Goal: Task Accomplishment & Management: Use online tool/utility

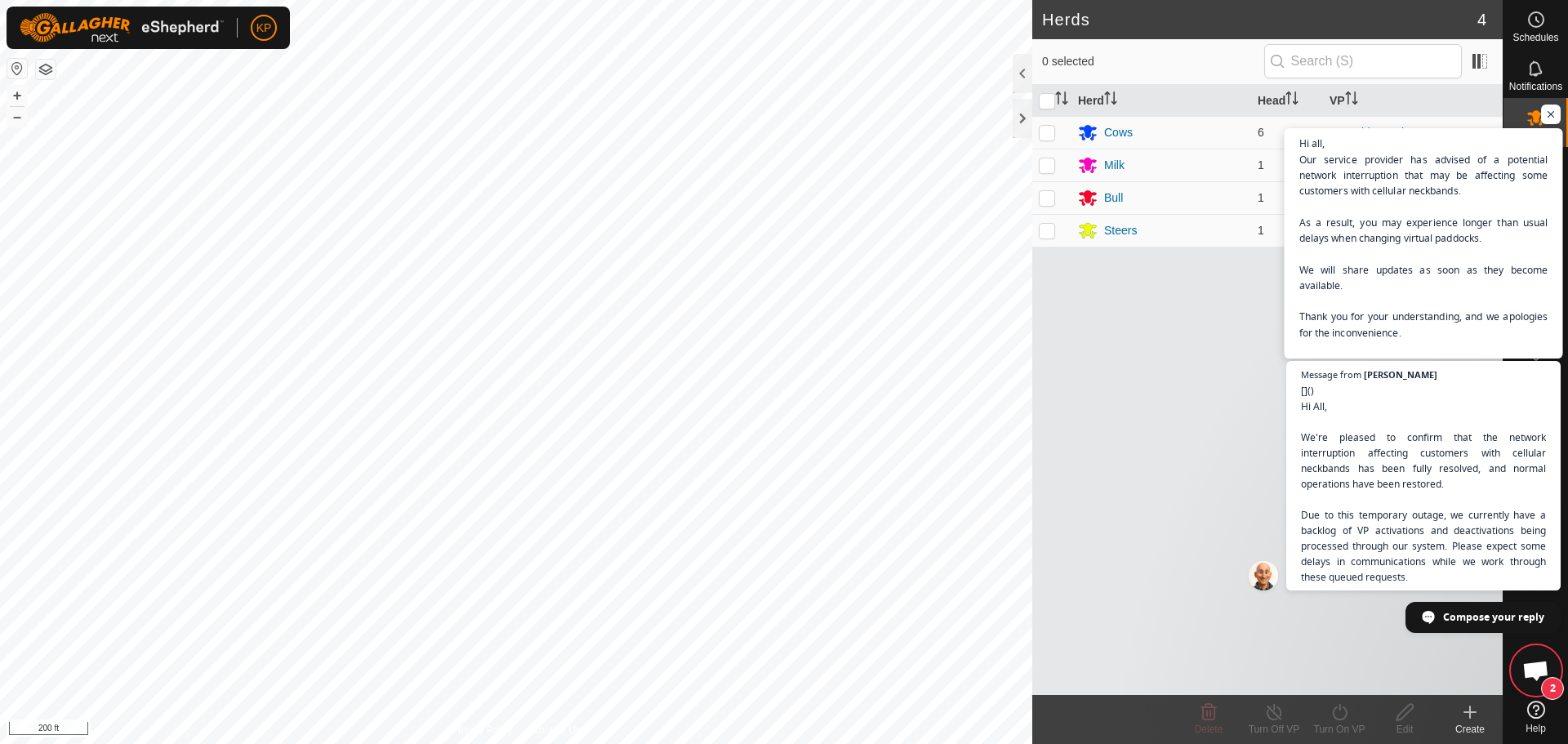
scroll to position [4295, 0]
click at [1554, 115] on span "Open chat" at bounding box center [1551, 114] width 21 height 21
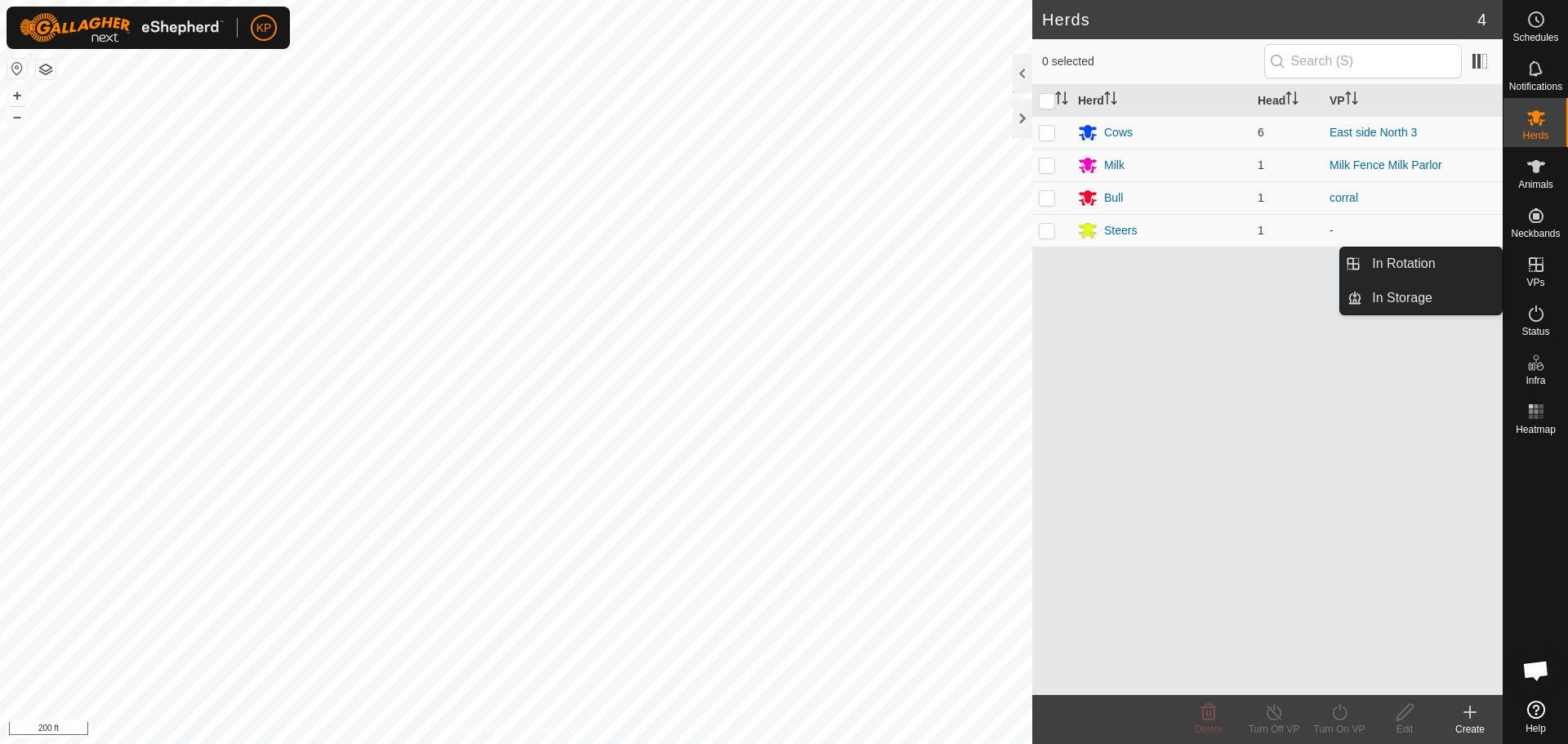
click at [1537, 264] on icon at bounding box center [1537, 264] width 15 height 15
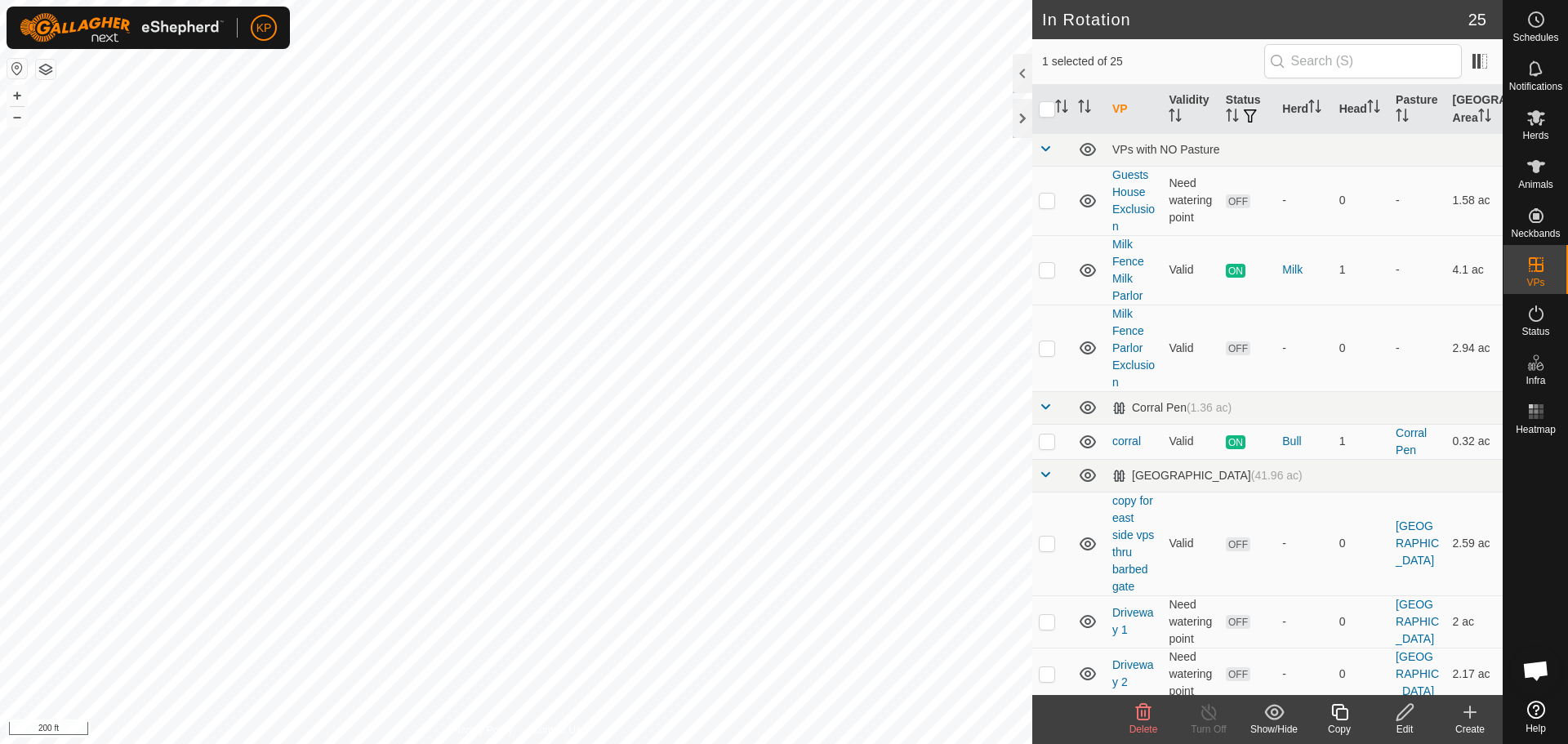
click at [1403, 715] on icon at bounding box center [1405, 713] width 21 height 20
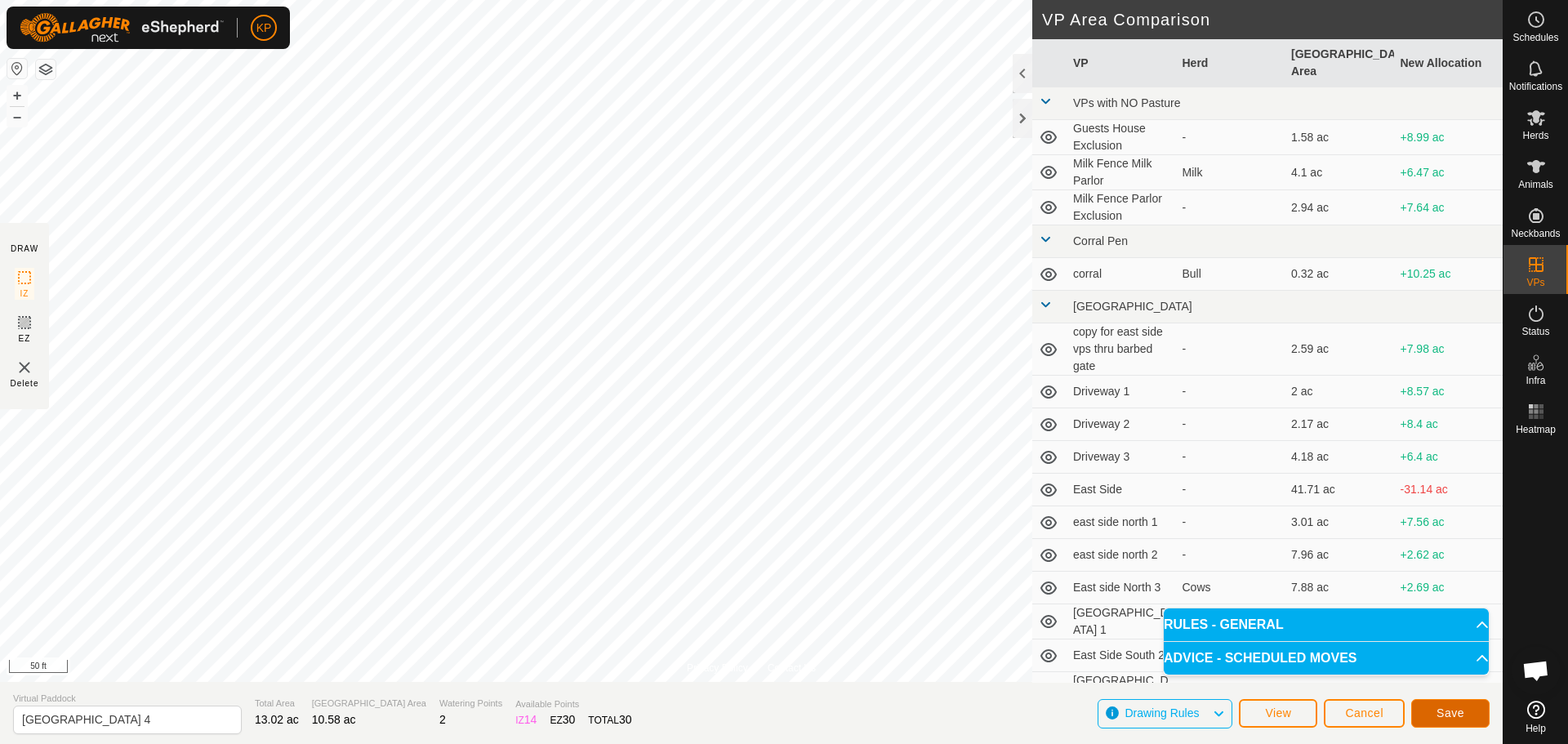
click at [1475, 716] on button "Save" at bounding box center [1451, 713] width 79 height 29
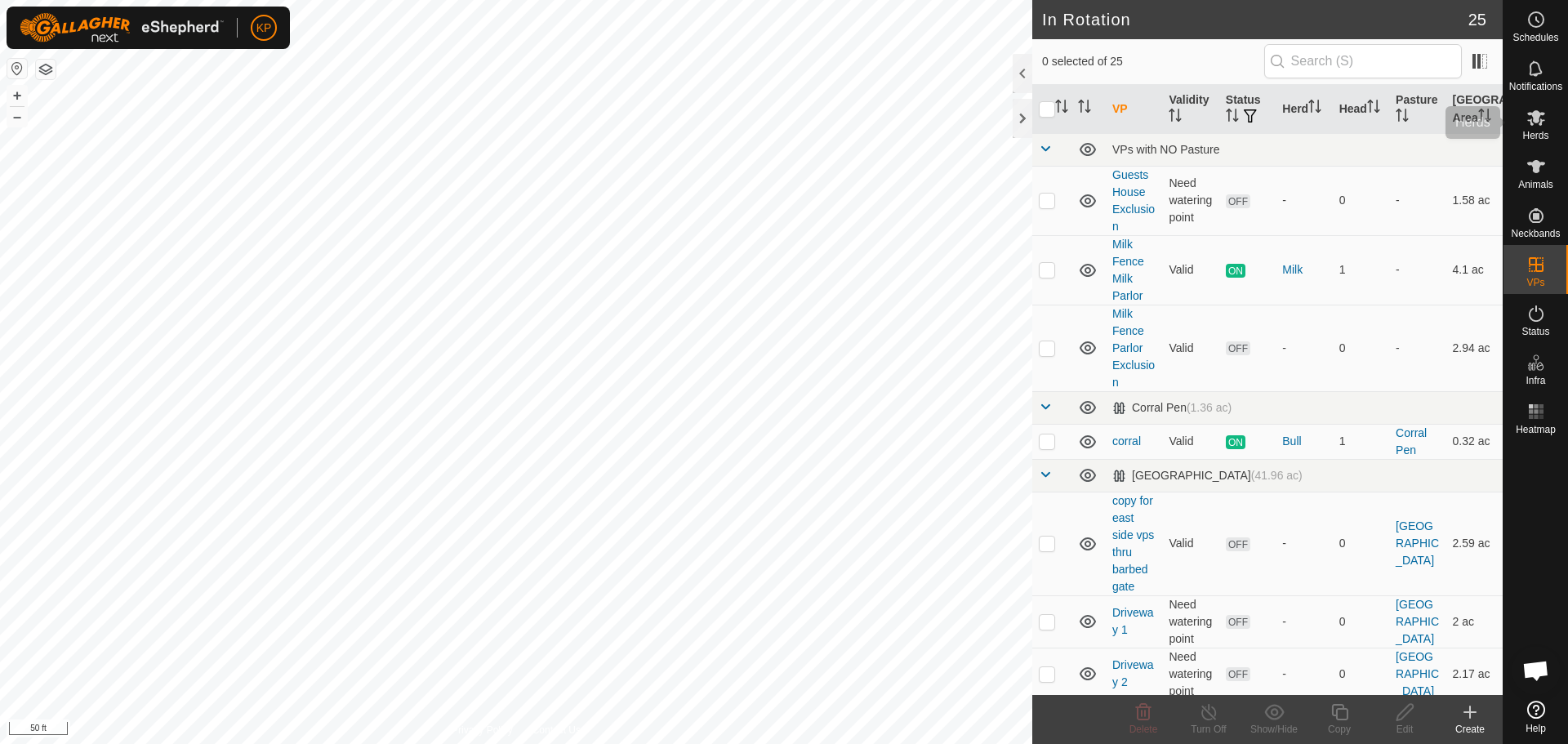
click at [1534, 132] on span "Herds" at bounding box center [1536, 136] width 27 height 10
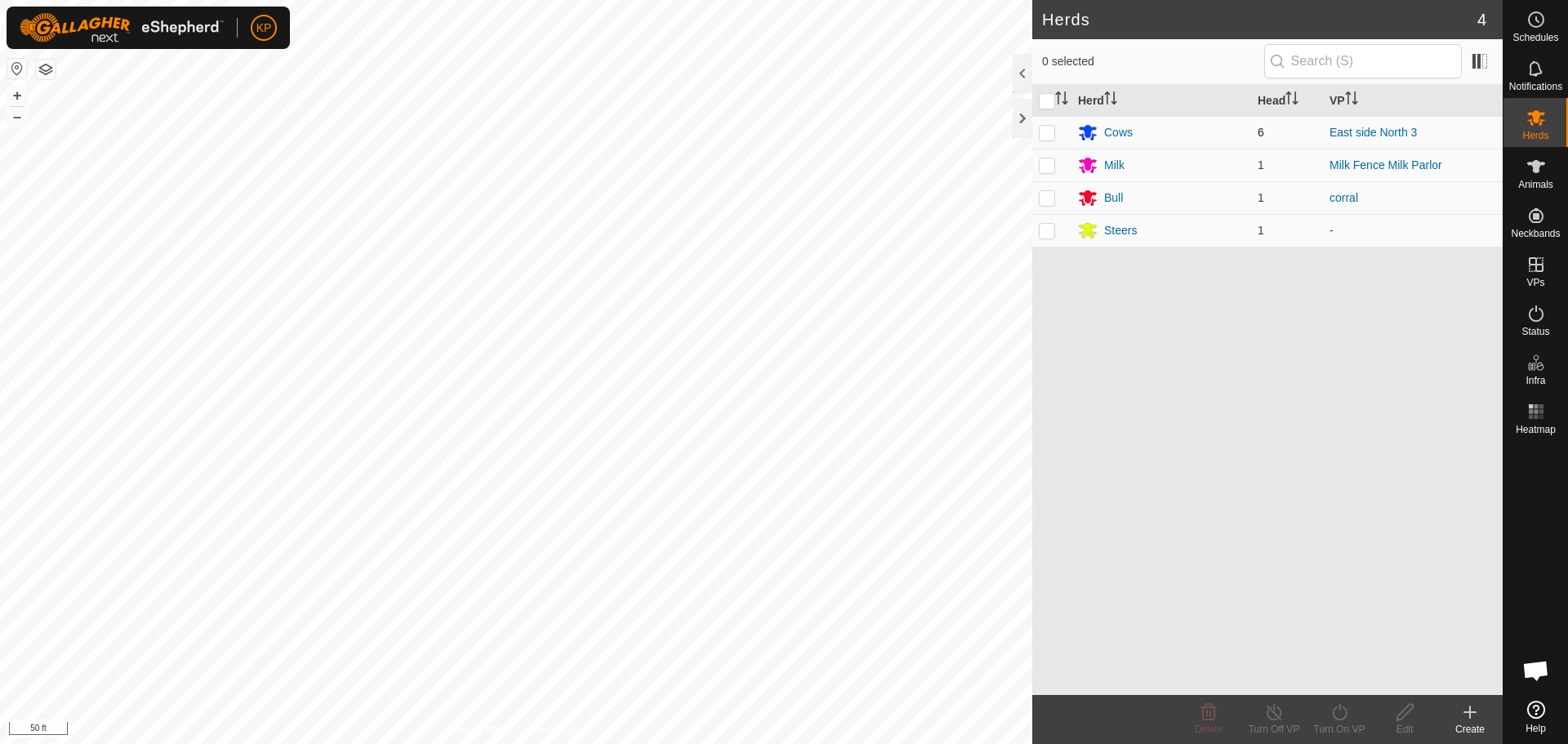
click at [1046, 130] on p-checkbox at bounding box center [1047, 132] width 17 height 13
checkbox input "true"
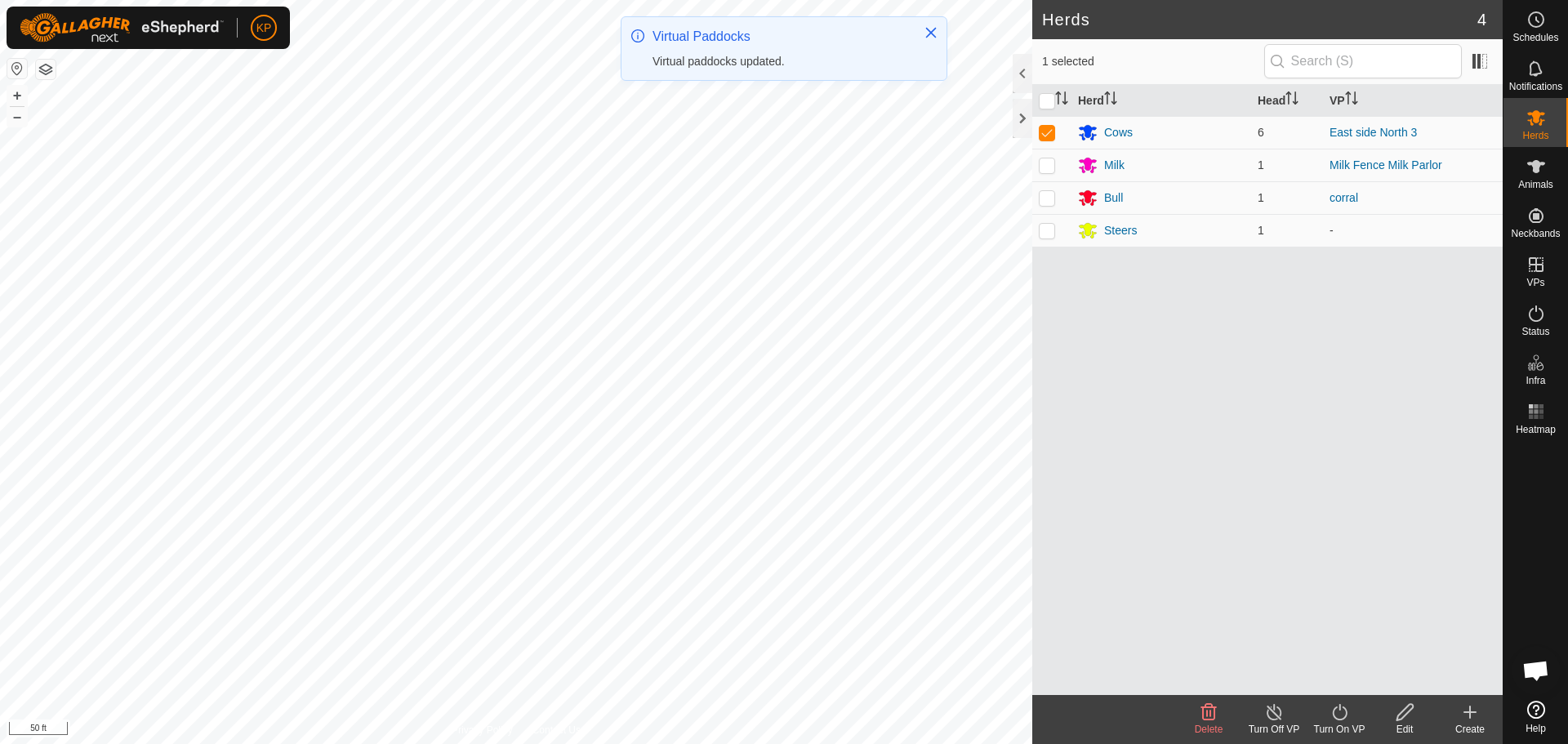
click at [1340, 709] on icon at bounding box center [1340, 713] width 21 height 20
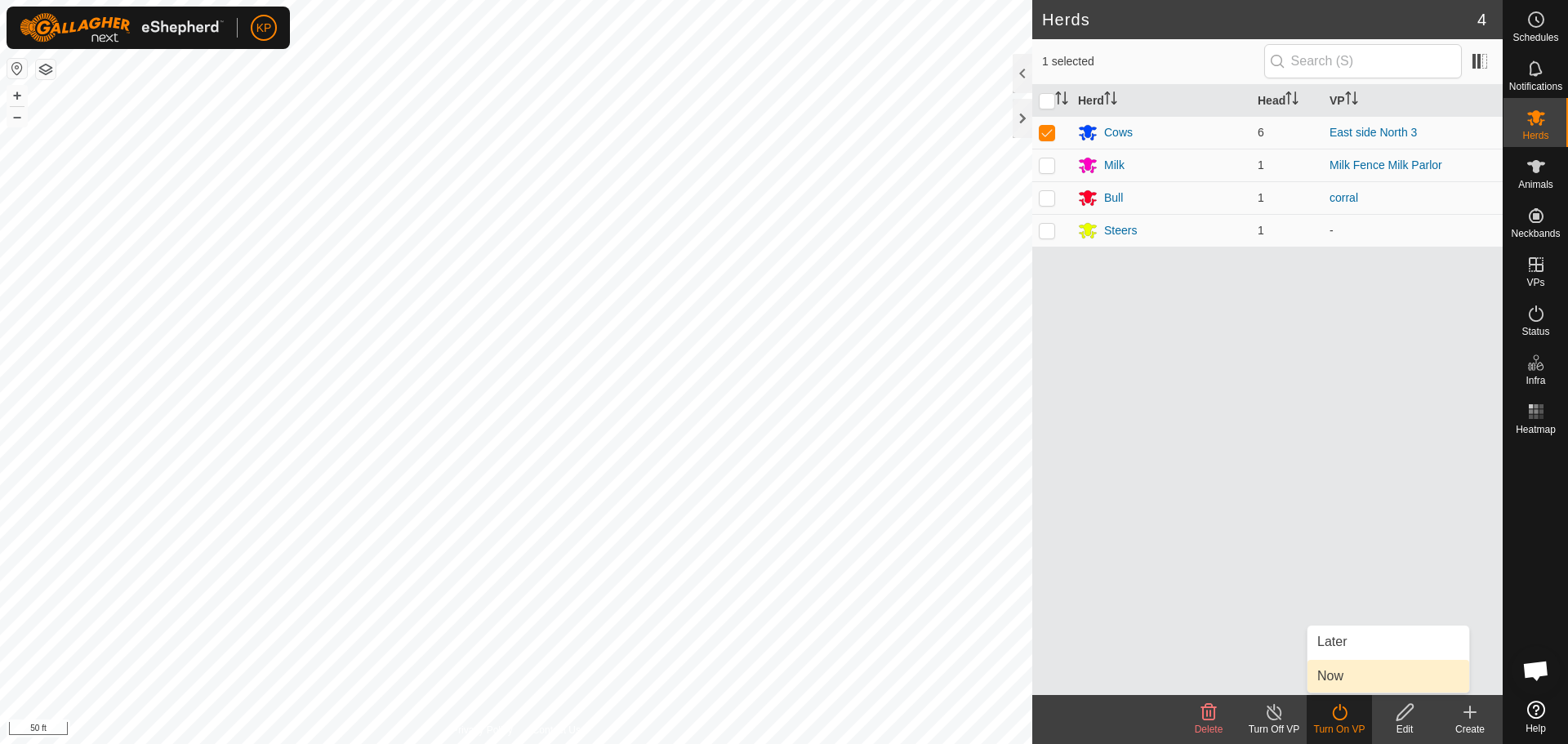
click at [1355, 688] on link "Now" at bounding box center [1388, 675] width 162 height 32
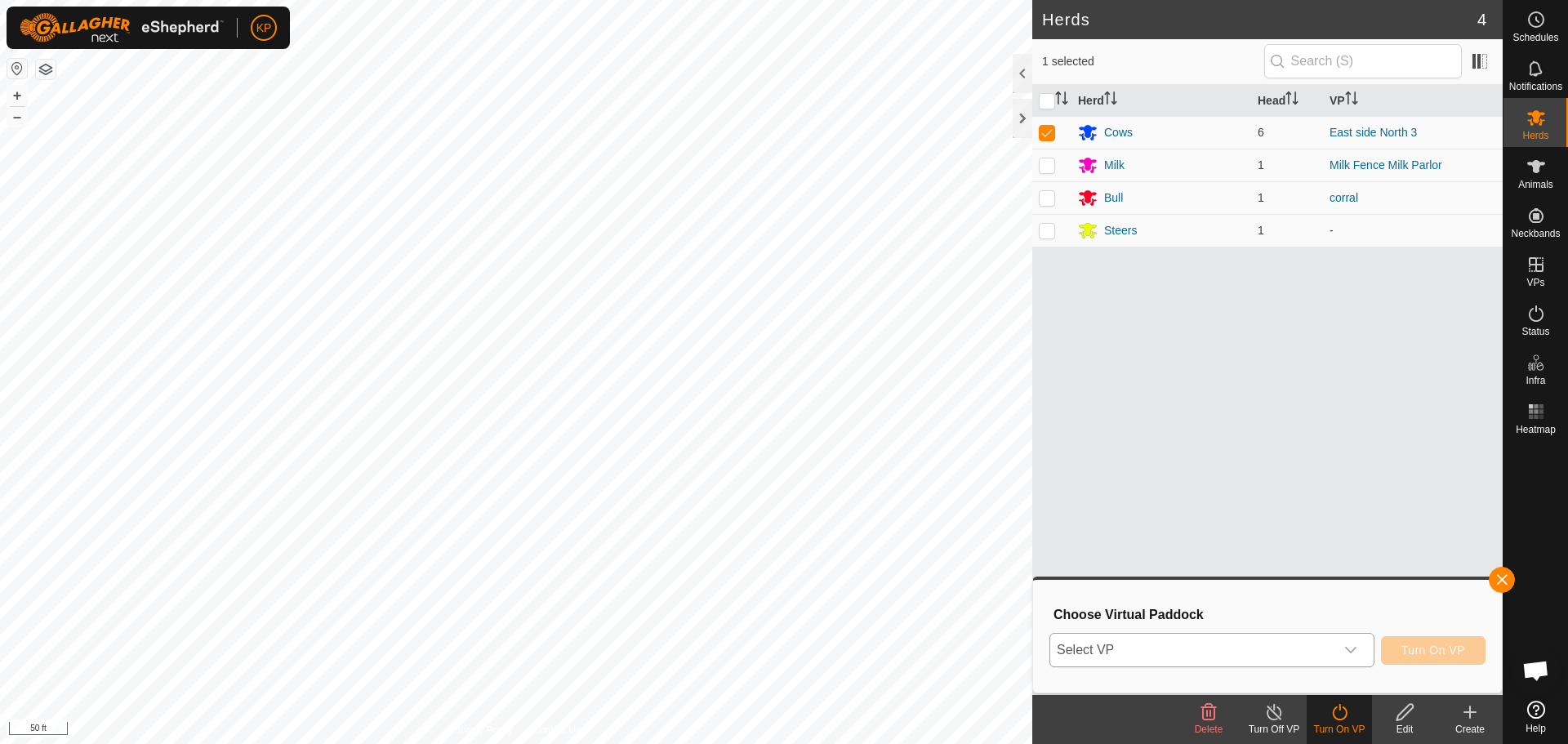
click at [1292, 658] on span "Select VP" at bounding box center [1192, 650] width 284 height 32
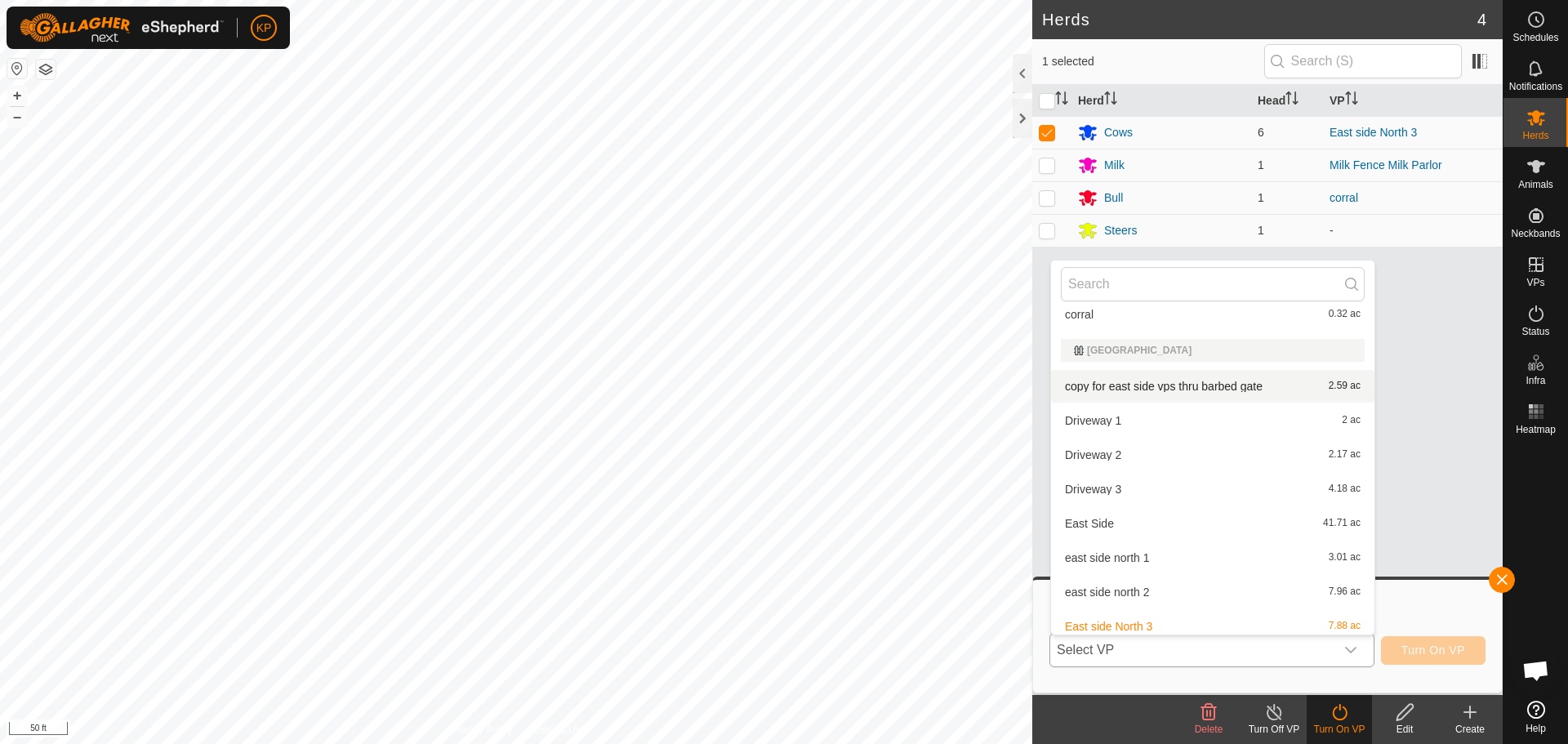
scroll to position [269, 0]
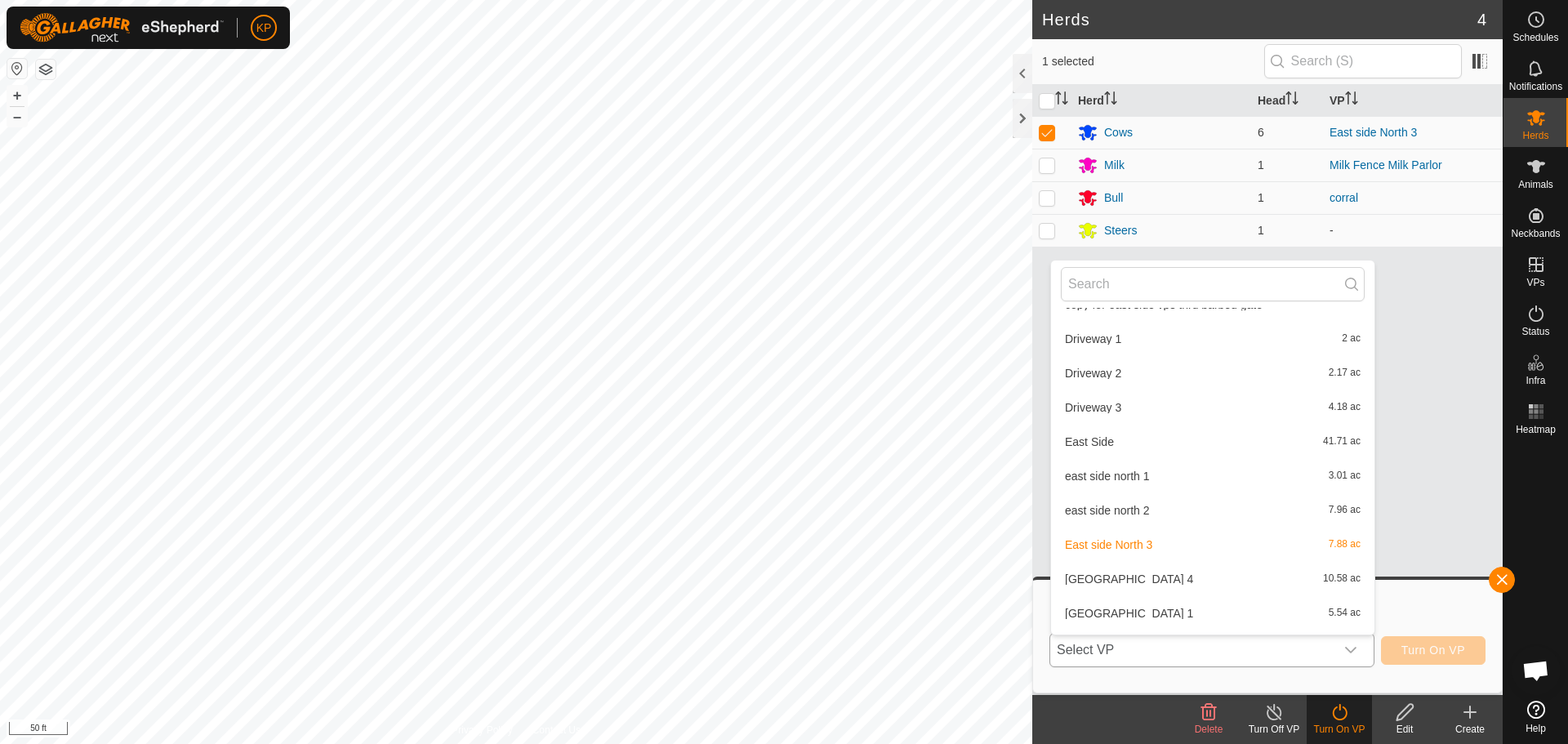
click at [1142, 587] on li "[GEOGRAPHIC_DATA] 4 10.58 ac" at bounding box center [1212, 579] width 323 height 32
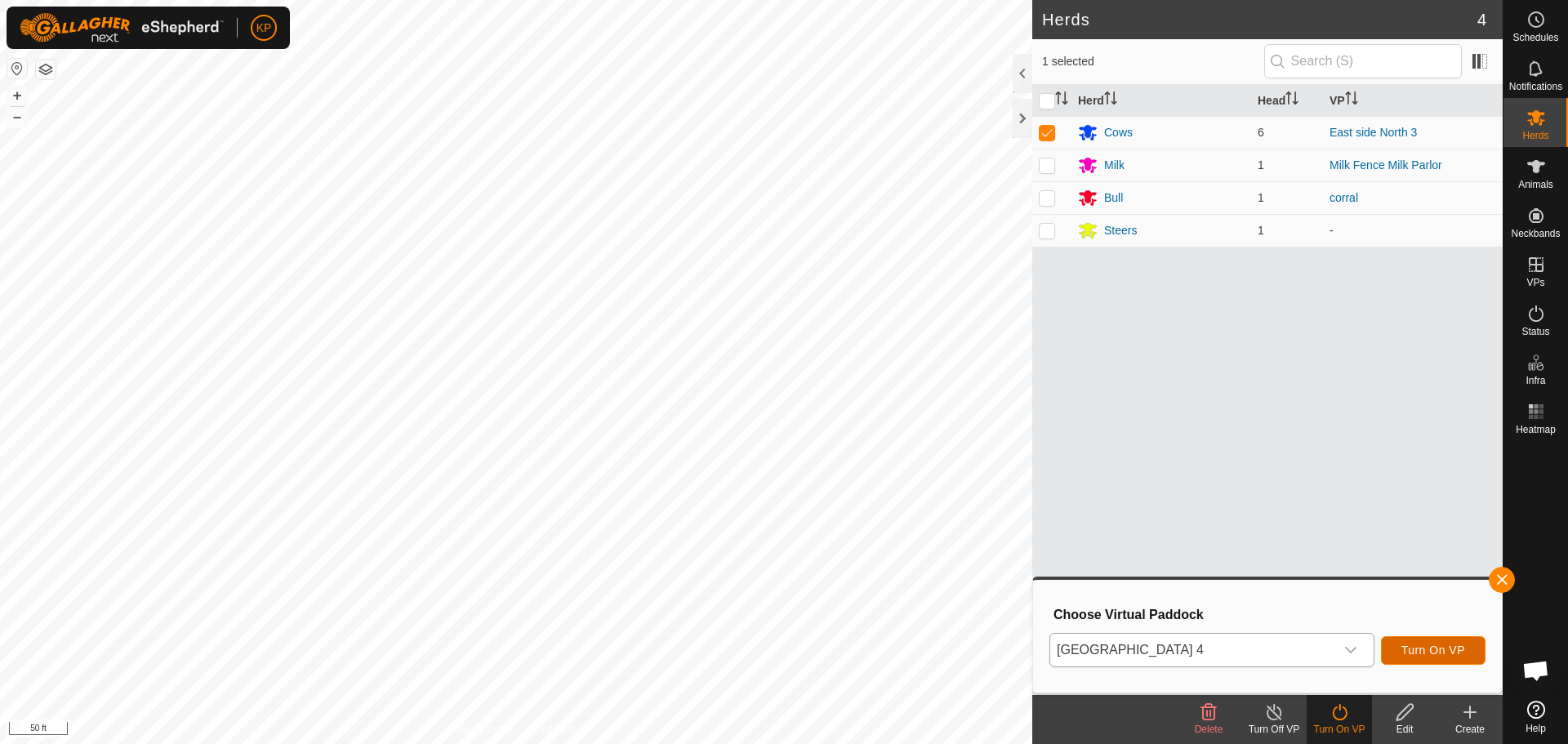
click at [1422, 646] on span "Turn On VP" at bounding box center [1433, 650] width 64 height 13
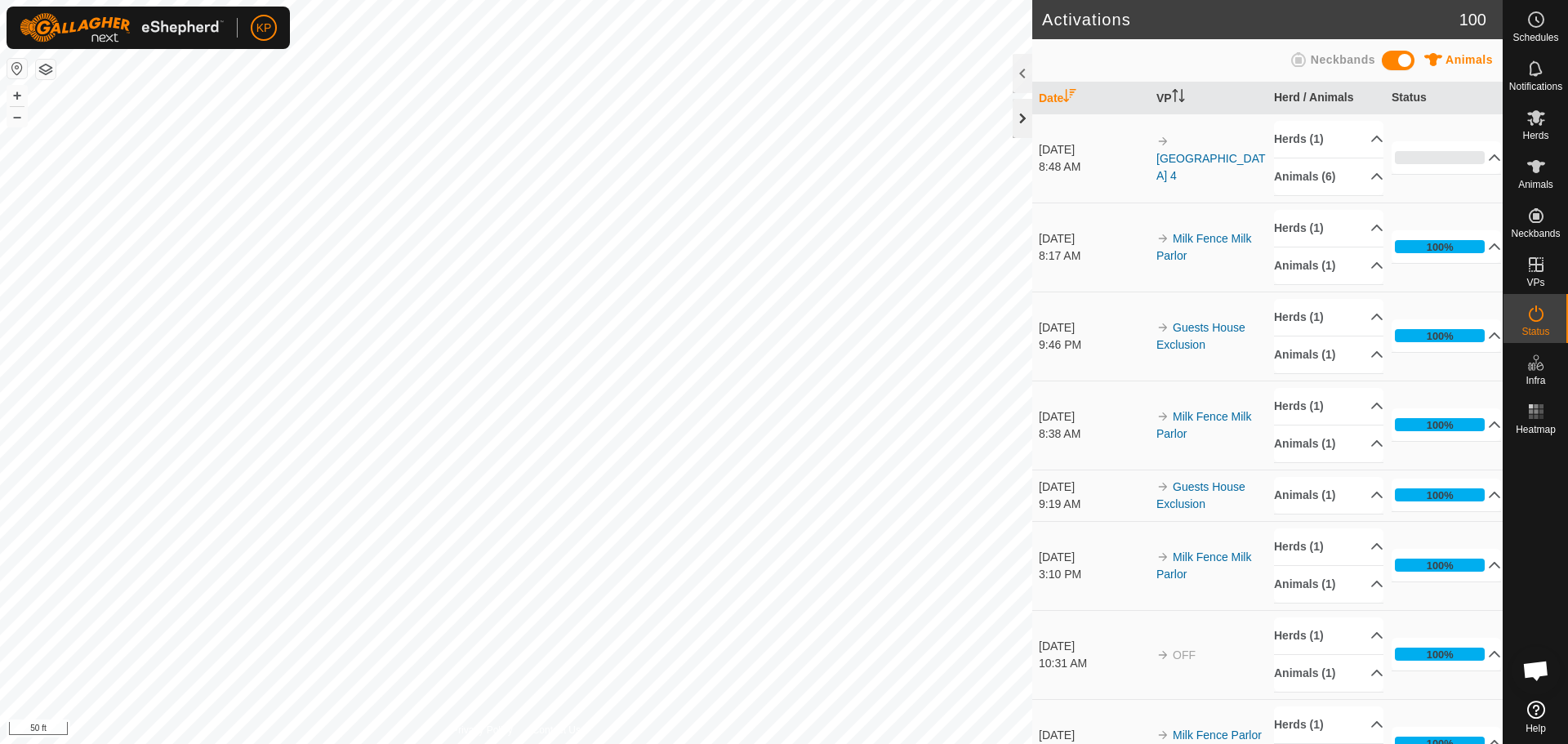
click at [1026, 123] on div at bounding box center [1022, 119] width 20 height 39
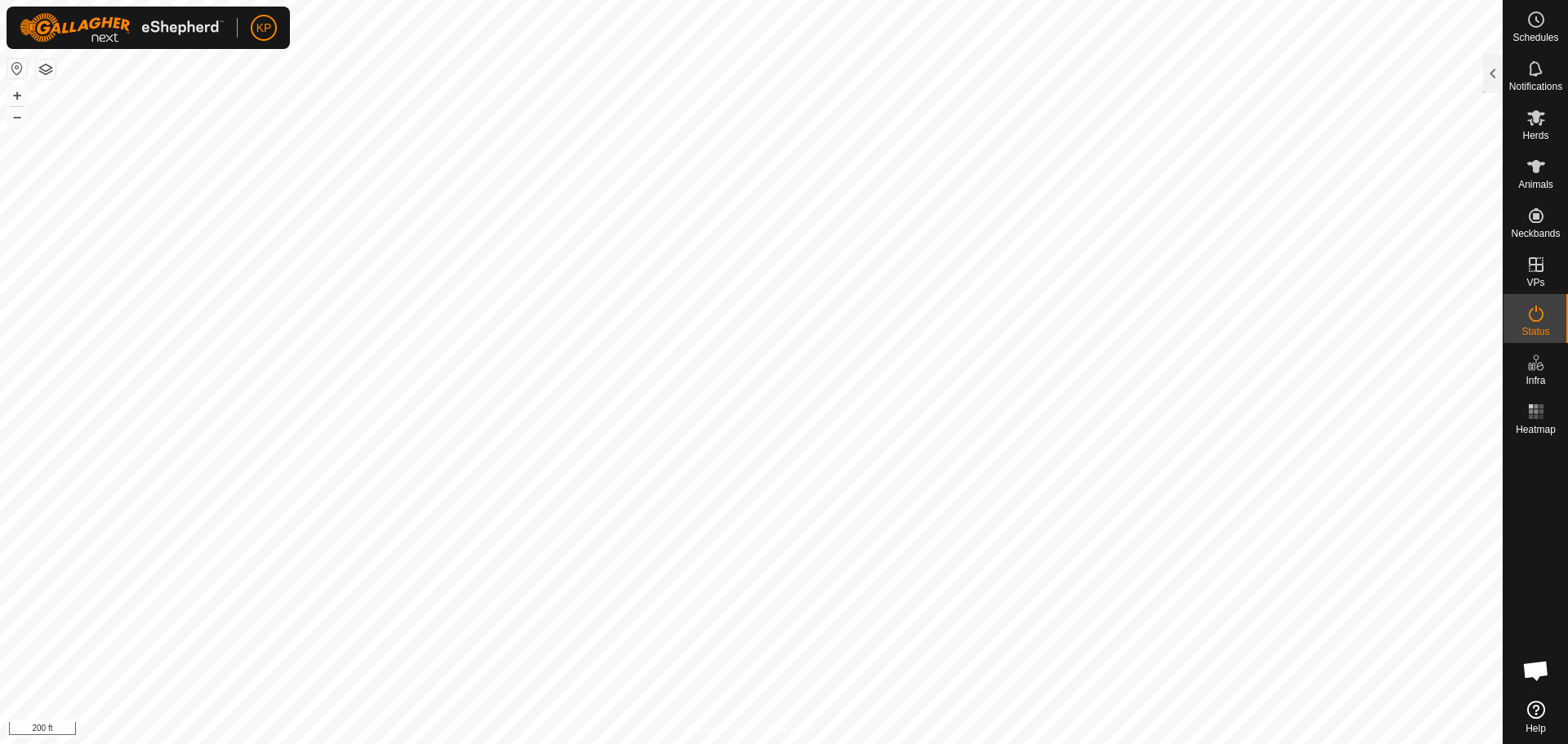
click at [1539, 673] on span "Open chat" at bounding box center [1536, 671] width 27 height 23
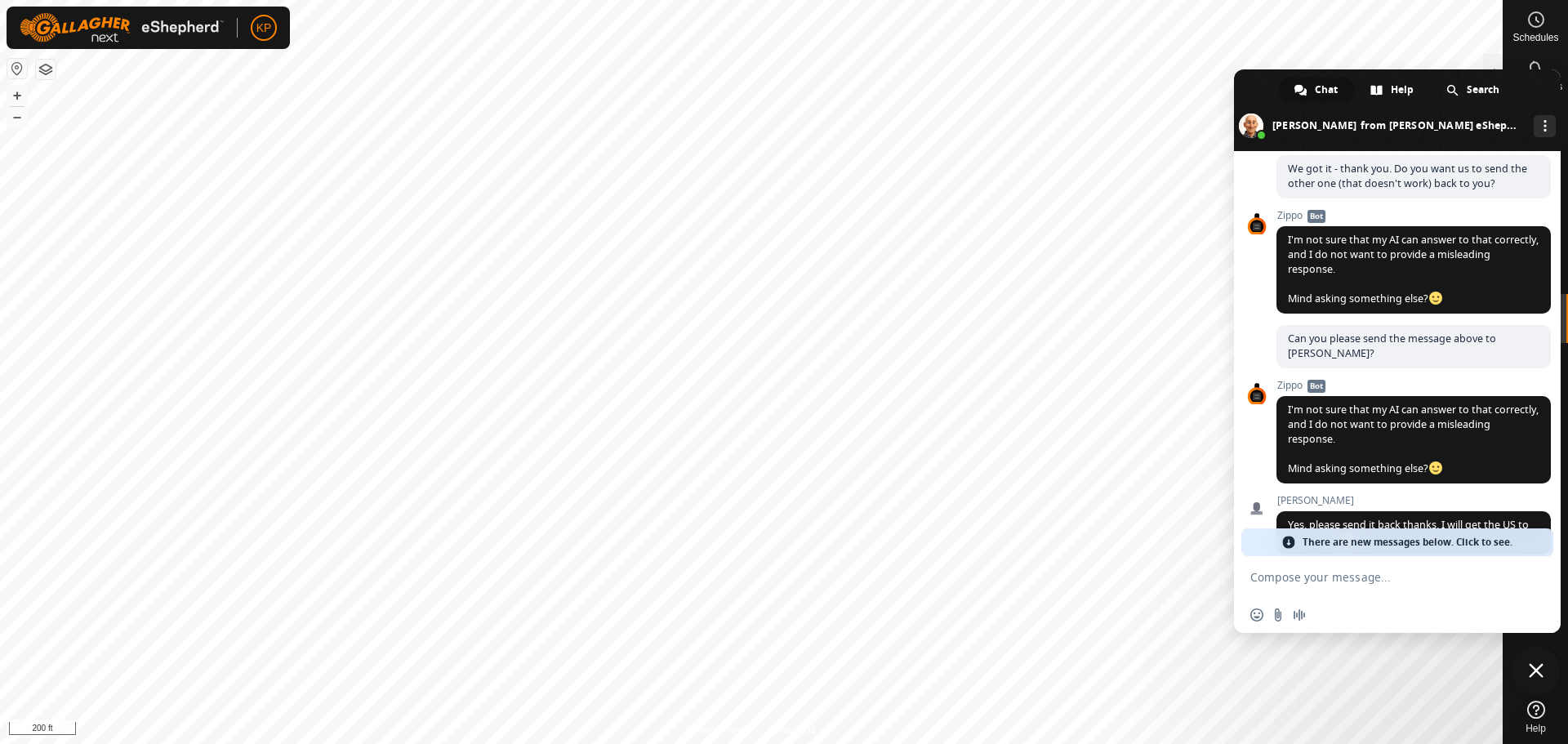
scroll to position [3521, 0]
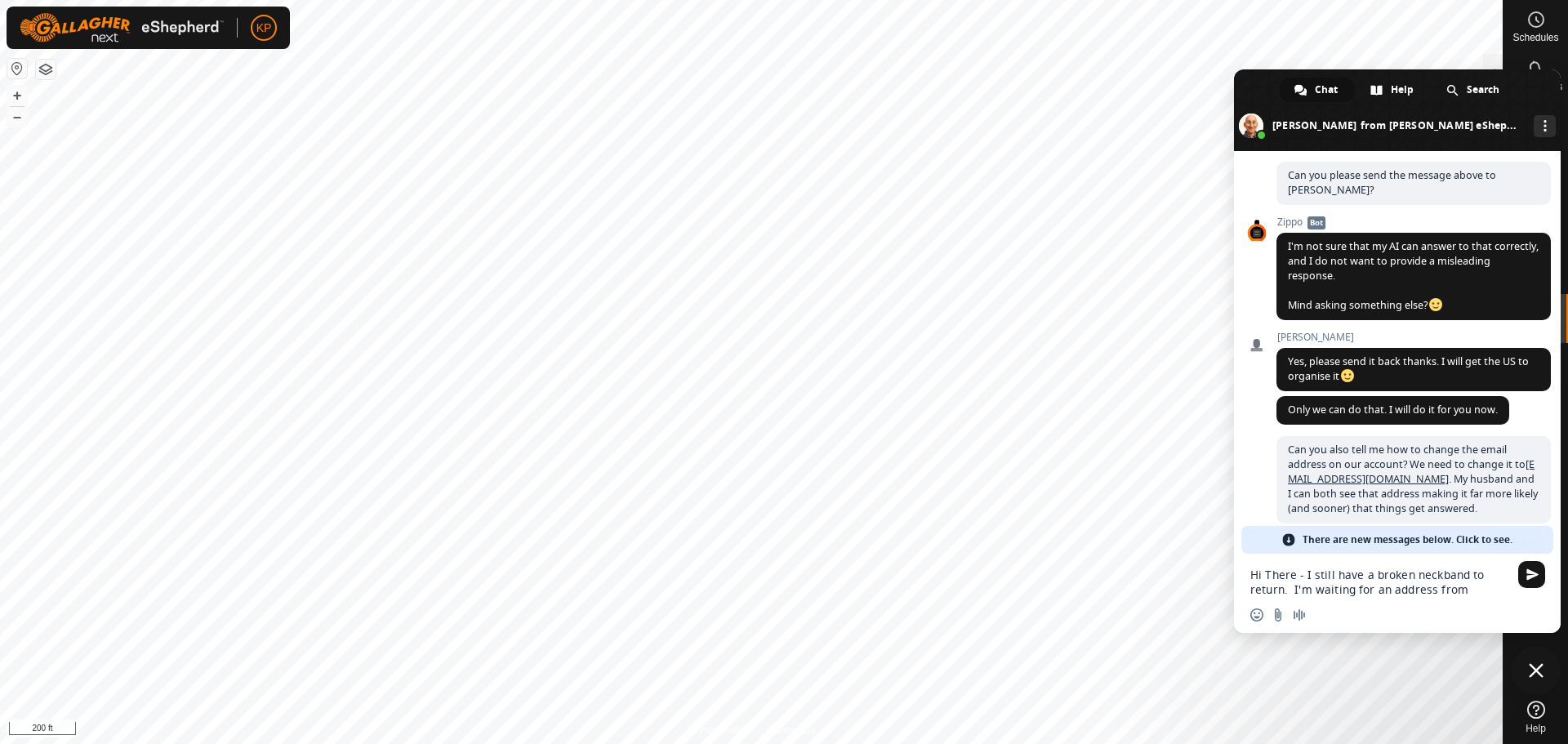
click at [1320, 578] on textarea "Hi There - I still have a broken neckband to return. I'm waiting for an address…" at bounding box center [1379, 583] width 259 height 29
click at [1321, 578] on textarea "Hi There - I still have a broken neckband to return. I'm waiting for an address…" at bounding box center [1379, 583] width 259 height 29
click at [1438, 597] on textarea "Hi There - I have a broken neckband to return. I'm waiting for an address from" at bounding box center [1379, 583] width 259 height 29
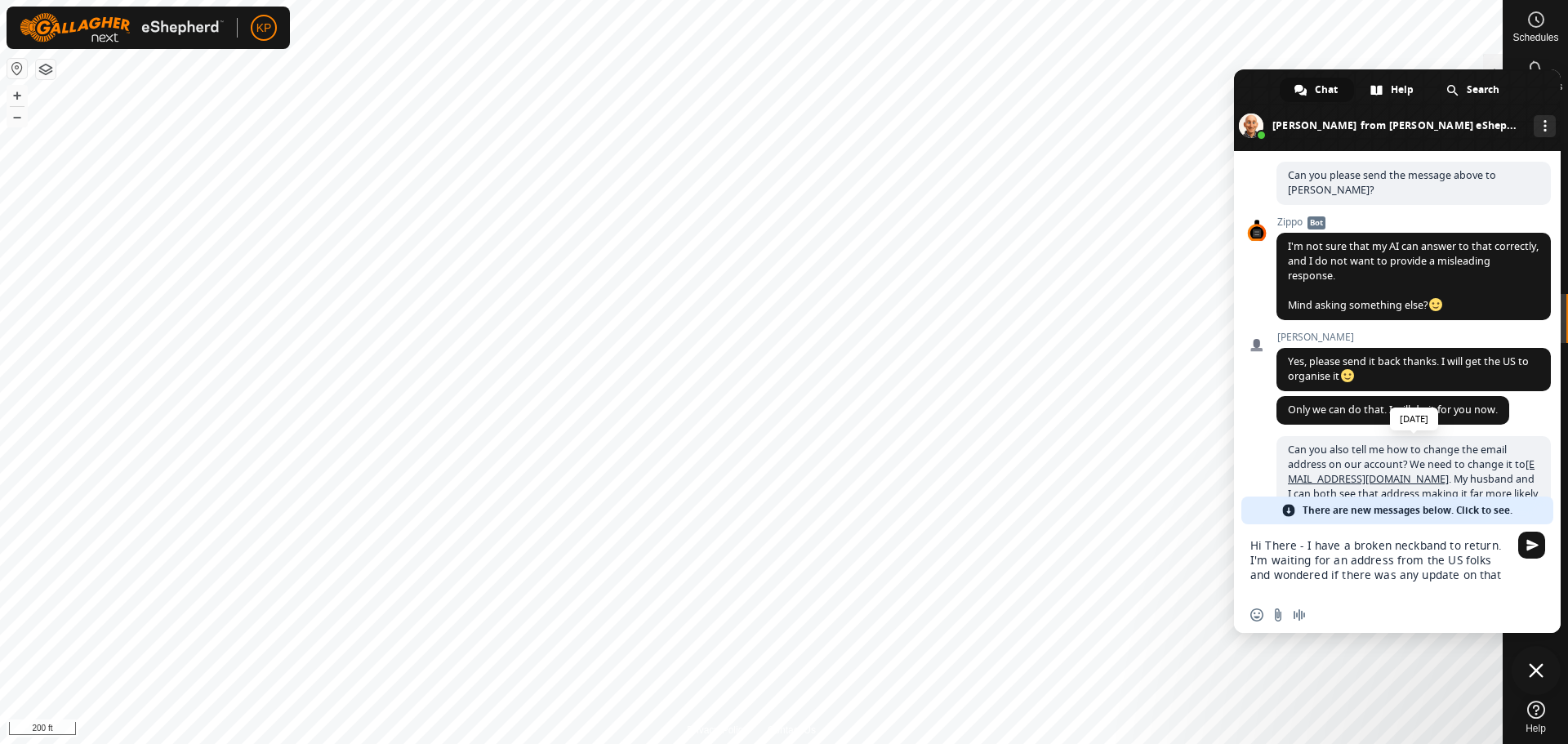
type textarea "Hi There - I have a broken neckband to return. I'm waiting for an address from …"
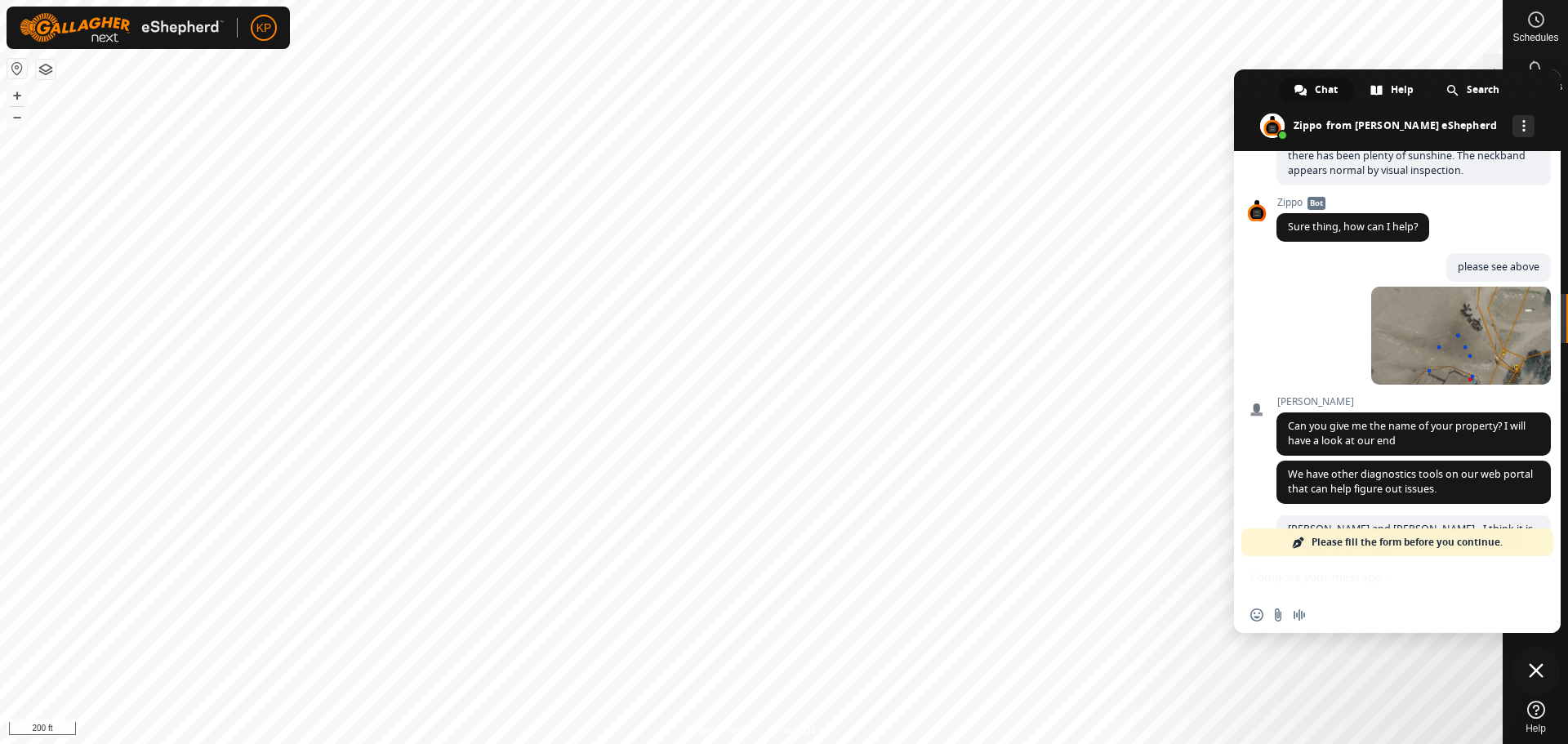
scroll to position [817, 0]
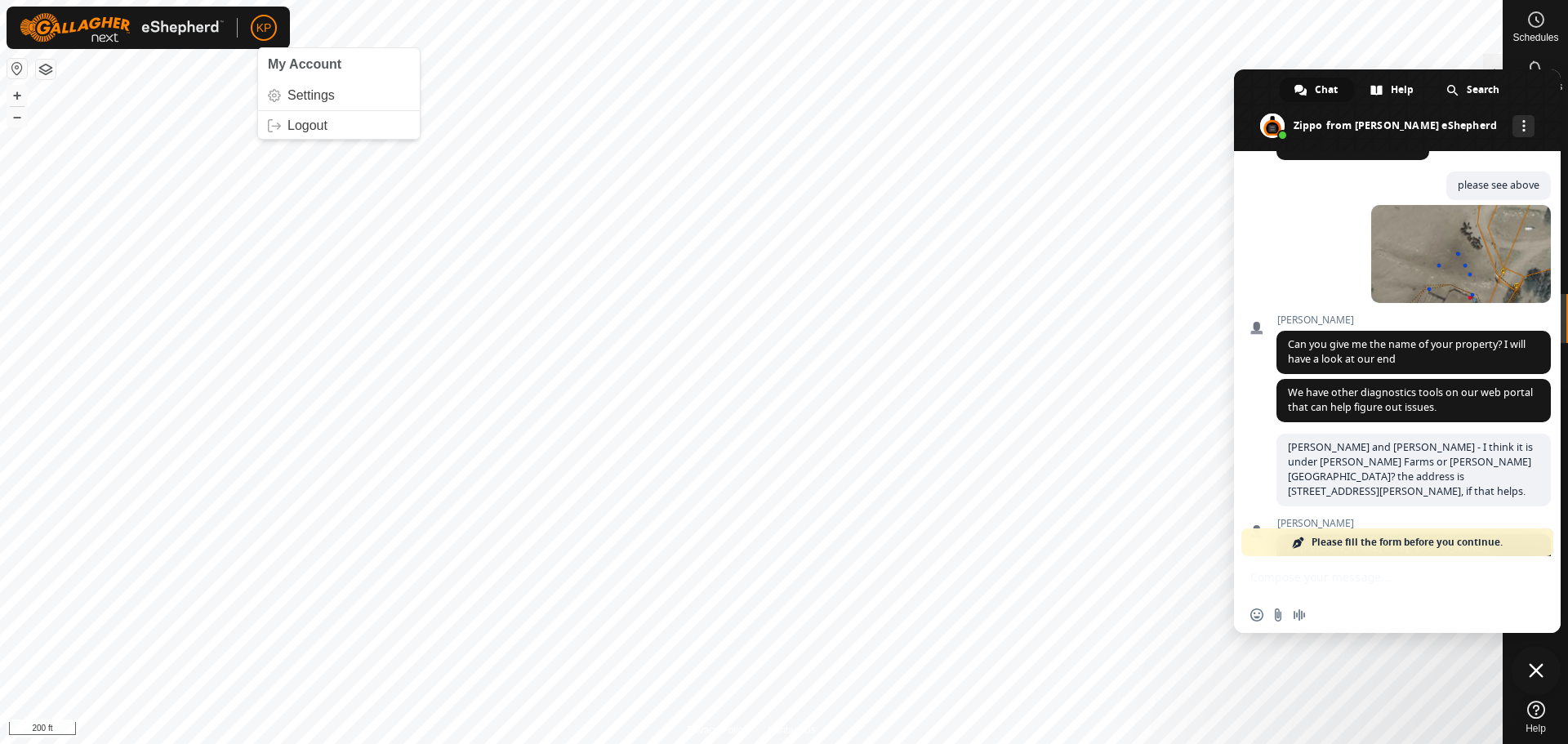
click at [263, 27] on span "KP" at bounding box center [264, 28] width 16 height 17
click at [307, 64] on span "My Account" at bounding box center [305, 64] width 74 height 14
click at [320, 98] on link "Settings" at bounding box center [339, 95] width 162 height 27
click at [1531, 673] on span "Close chat" at bounding box center [1537, 670] width 15 height 15
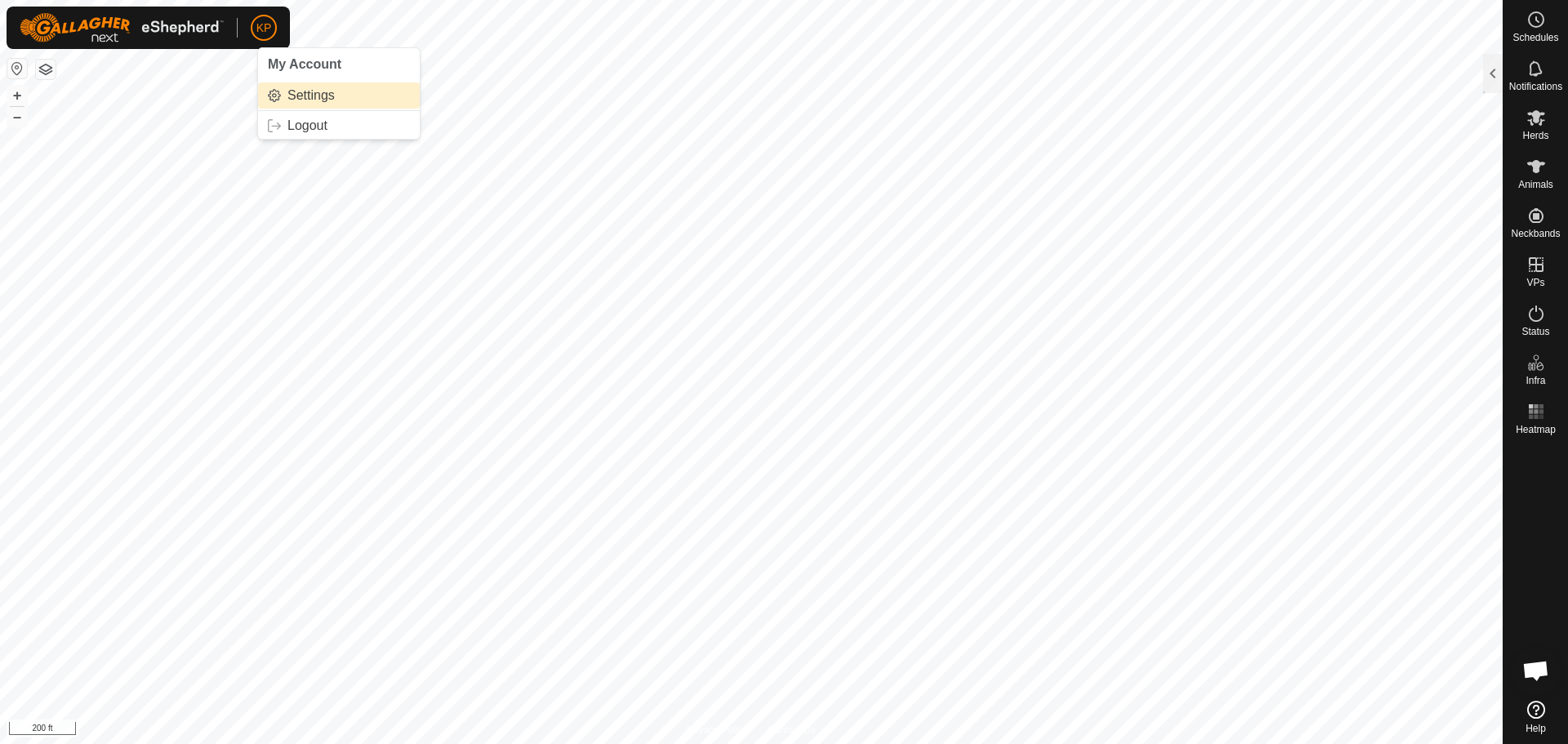
click at [289, 89] on link "Settings" at bounding box center [339, 95] width 162 height 27
